Goal: Task Accomplishment & Management: Manage account settings

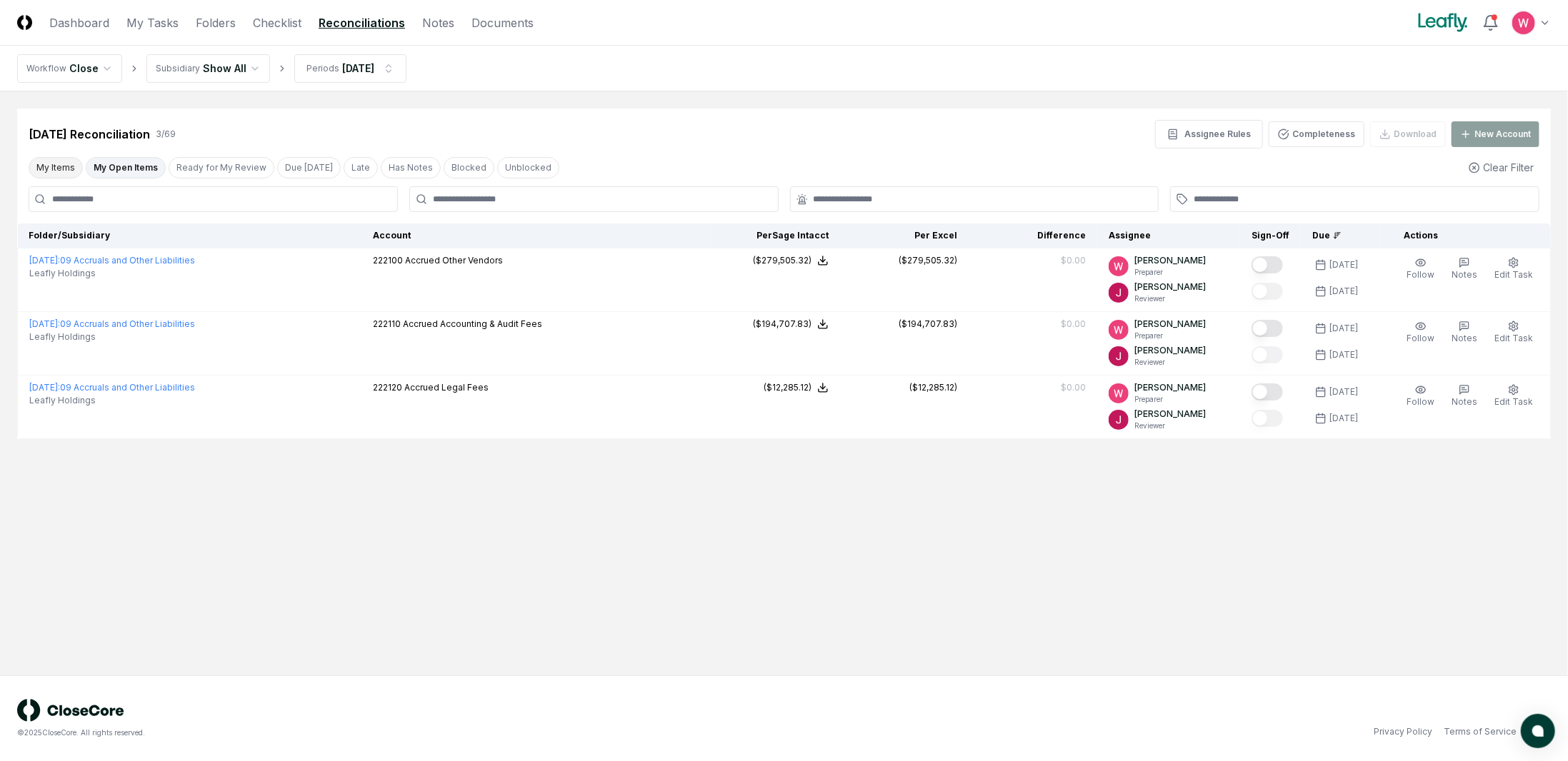
click at [65, 166] on button "My Items" at bounding box center [56, 168] width 55 height 22
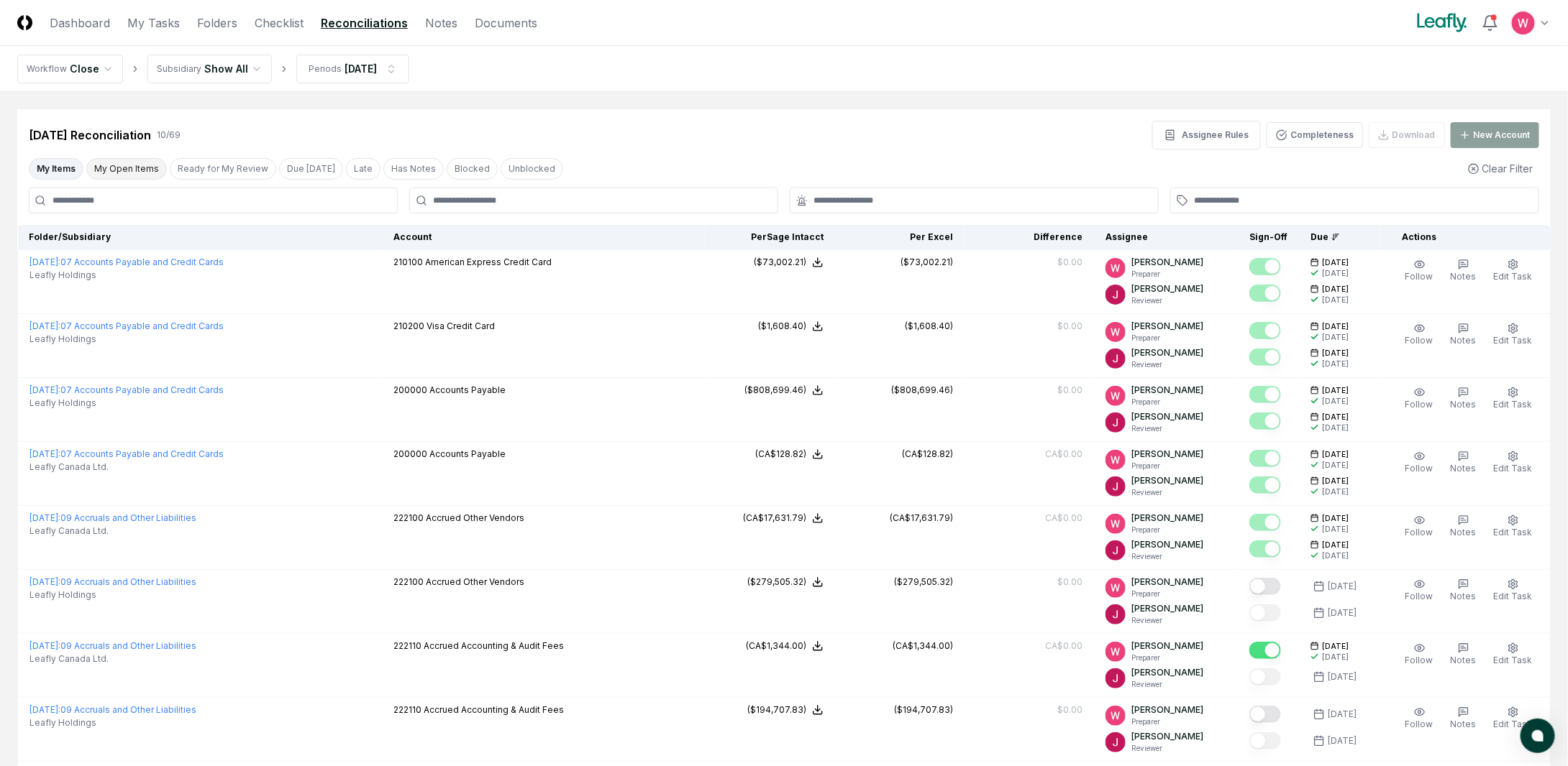
click at [140, 164] on button "My Open Items" at bounding box center [126, 169] width 81 height 22
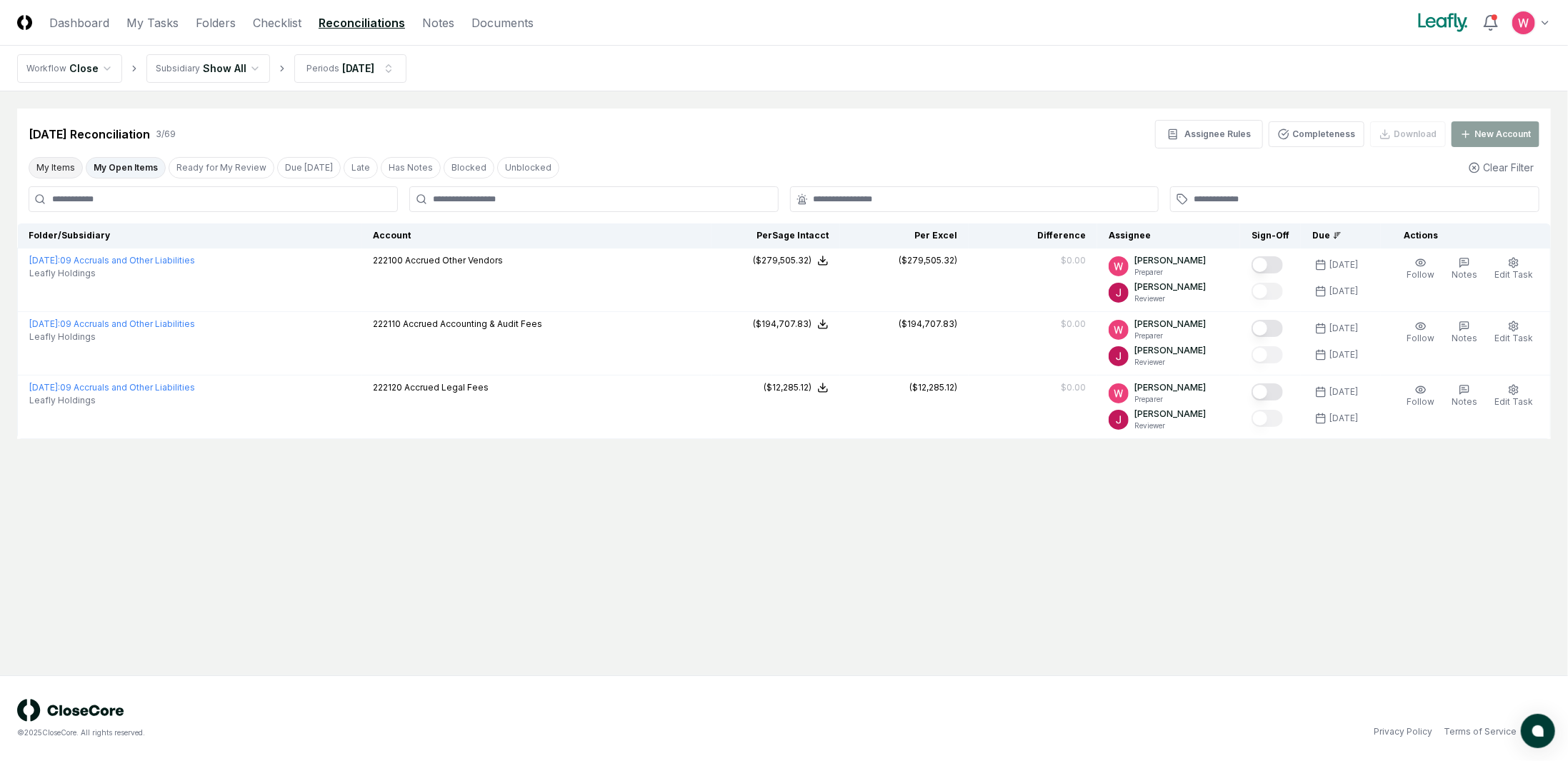
click at [63, 170] on button "My Items" at bounding box center [56, 168] width 55 height 22
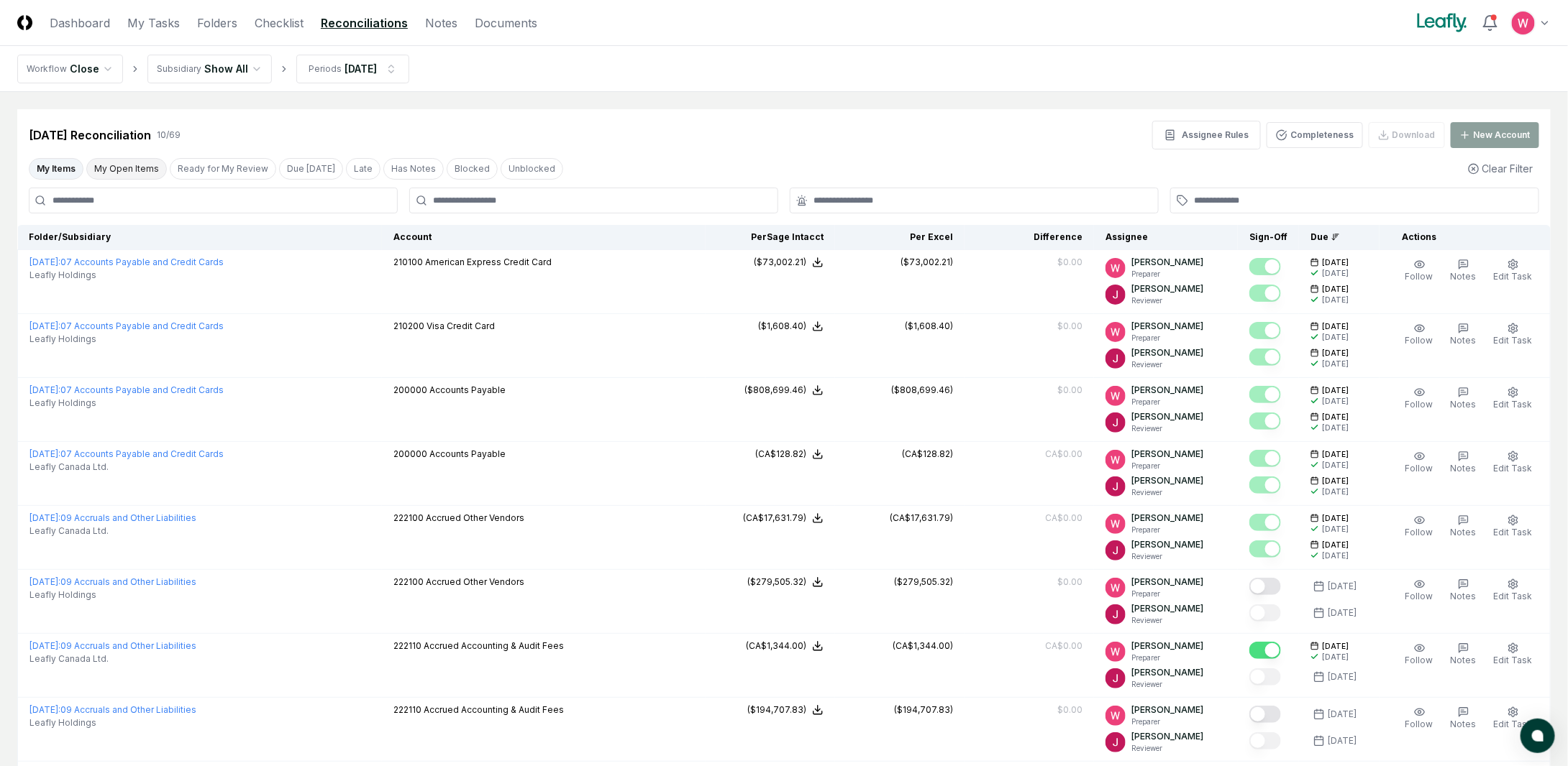
click at [104, 167] on button "My Open Items" at bounding box center [126, 169] width 81 height 22
